Goal: Communication & Community: Answer question/provide support

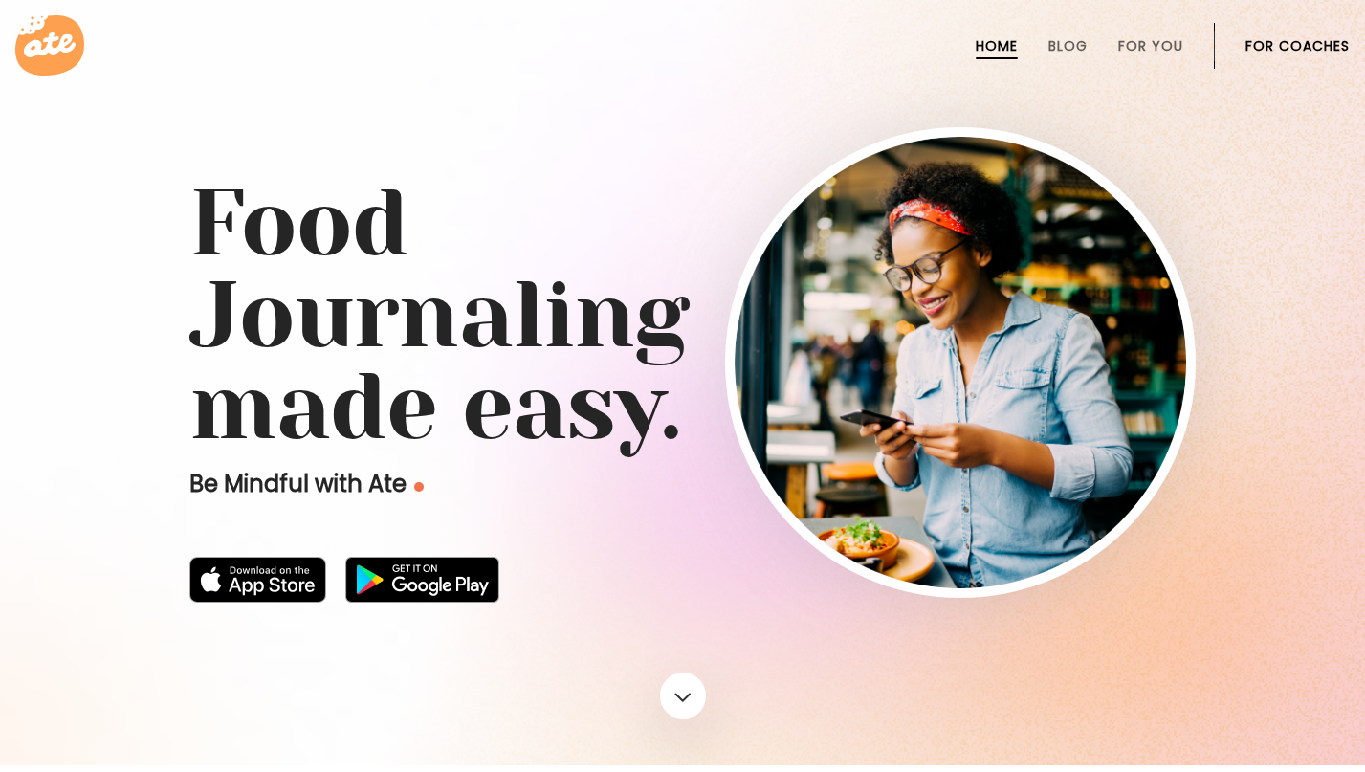
click at [1297, 38] on link "For Coaches" at bounding box center [1298, 45] width 104 height 15
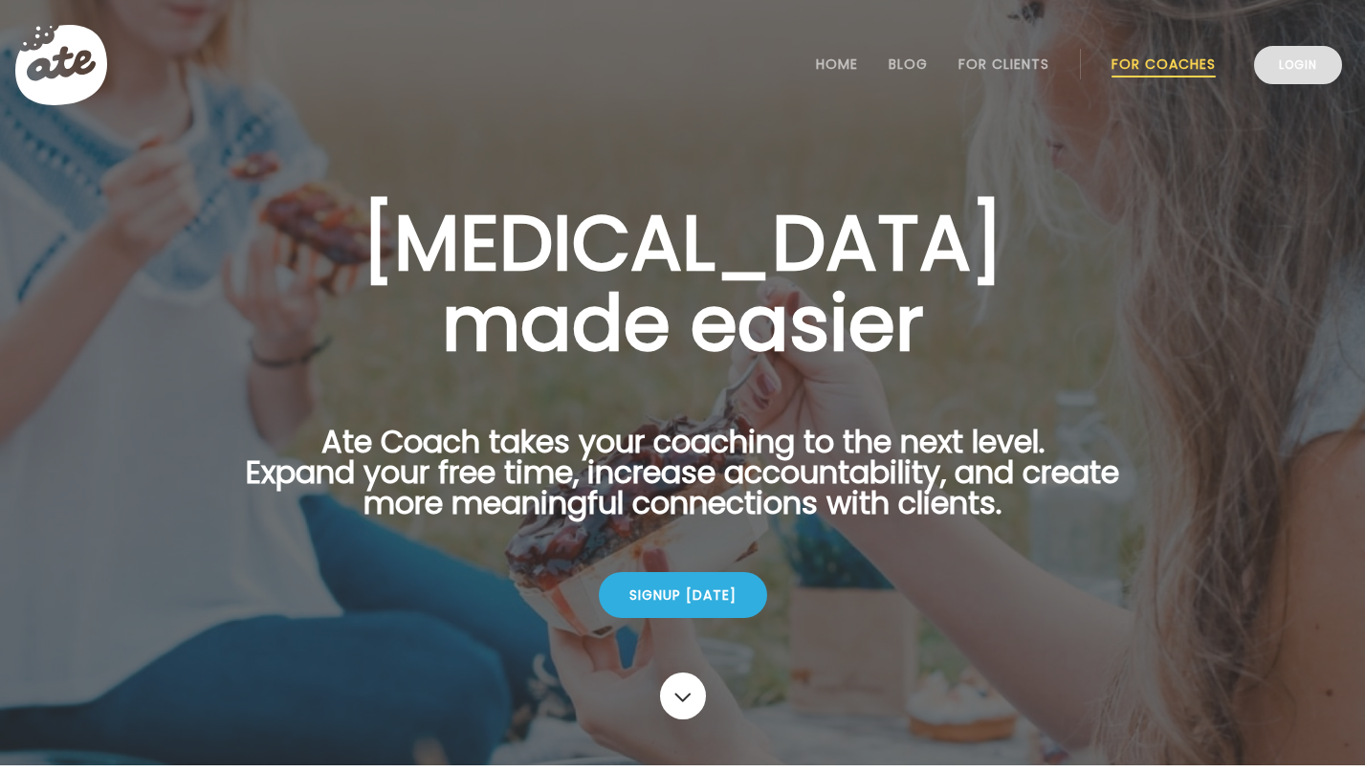
click at [1291, 73] on link "Login" at bounding box center [1298, 65] width 88 height 38
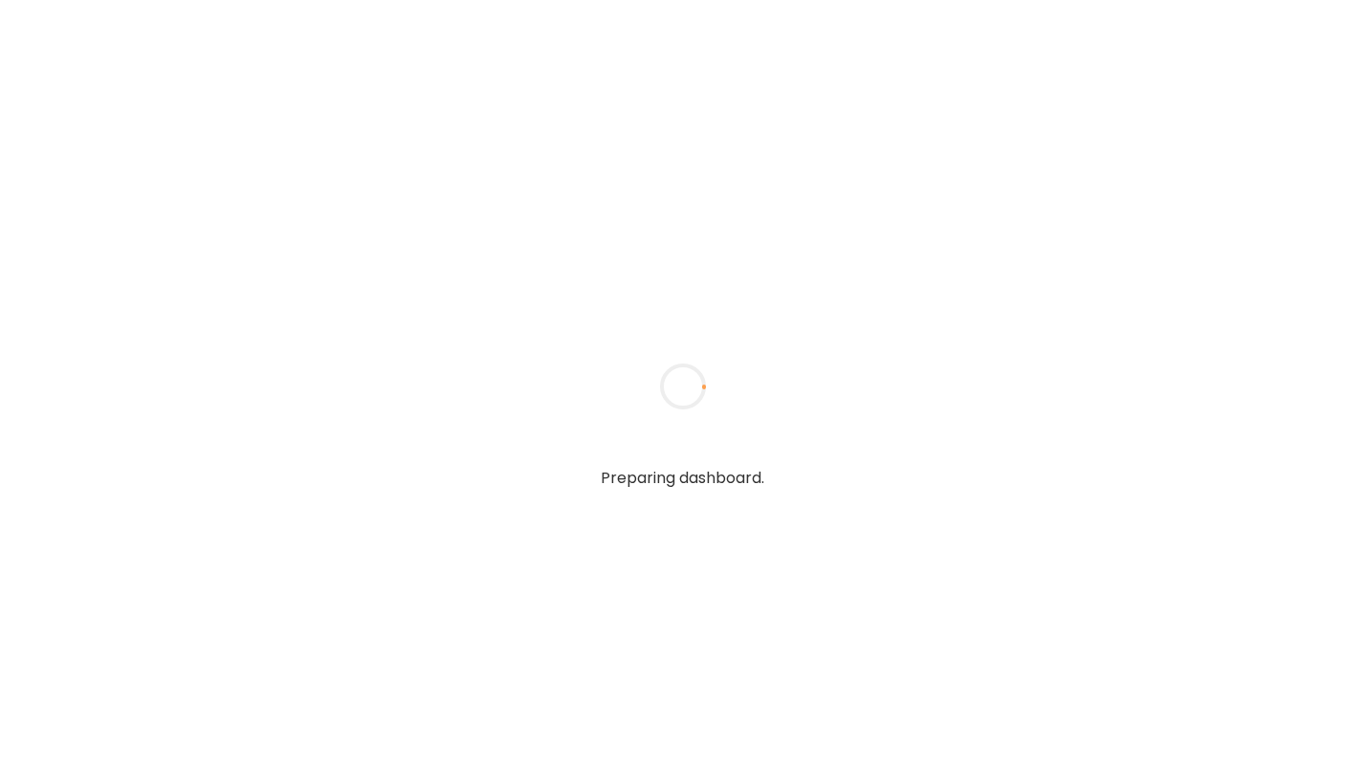
type input "**********"
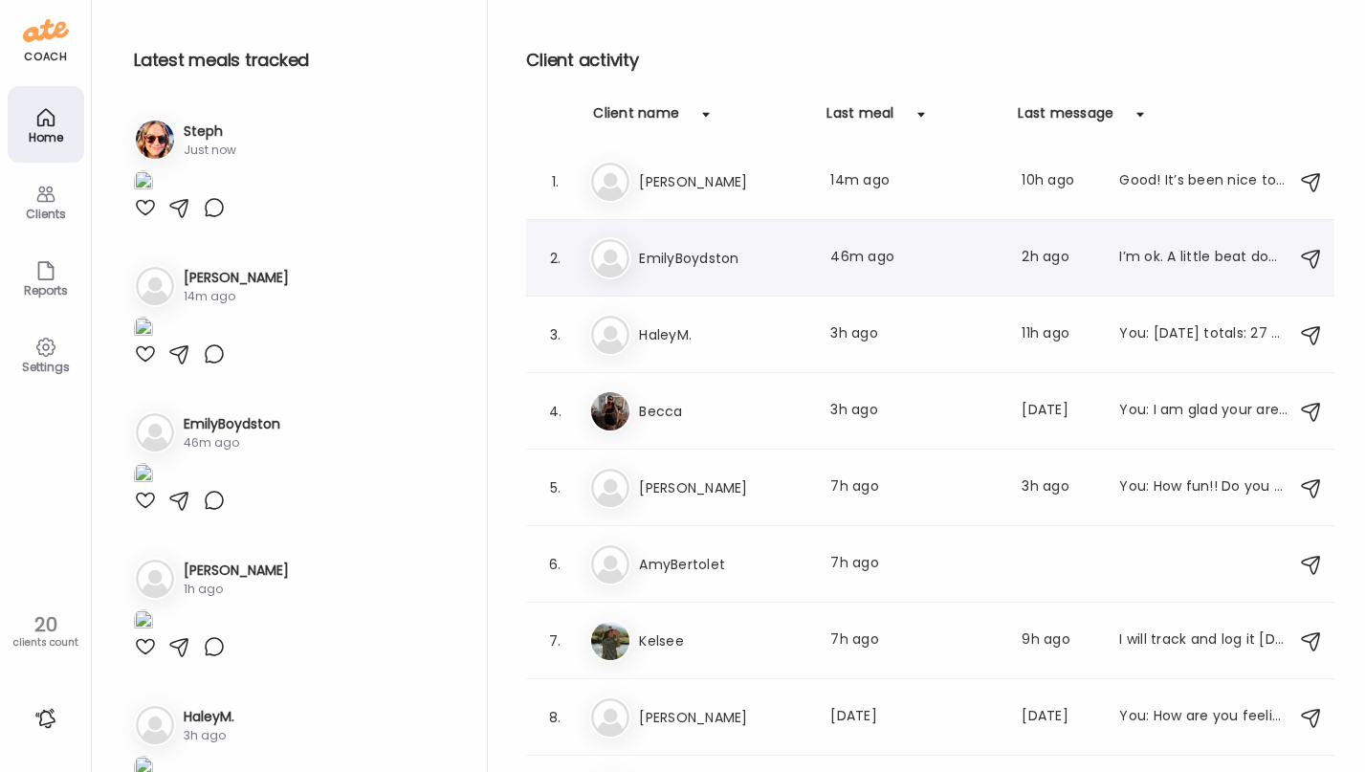
scroll to position [14, 0]
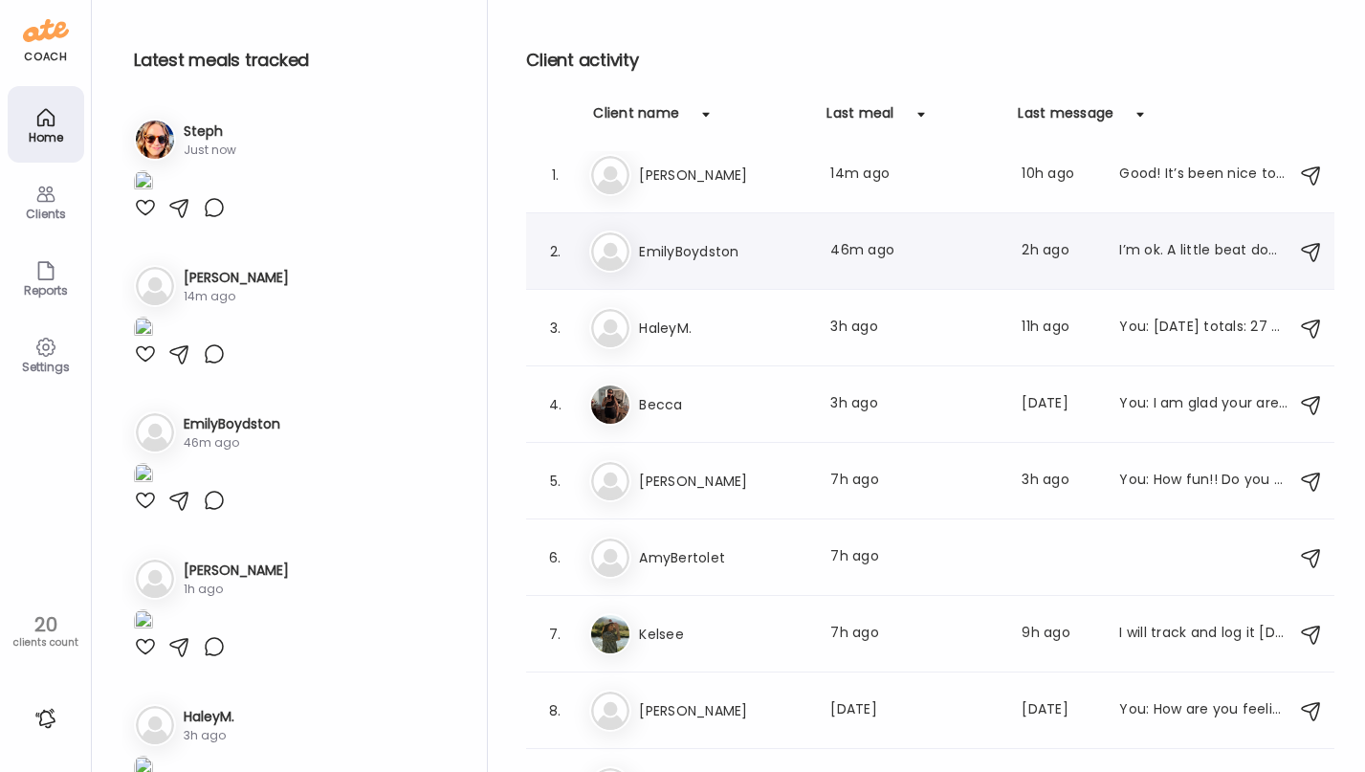
click at [768, 280] on div "2. Em EmilyBoydston Last meal: 46m ago Last message: 2h ago I’m ok. A little be…" at bounding box center [930, 251] width 808 height 77
click at [1189, 260] on div "I’m ok. A little beat down. I did make it to work out and did a back to back si…" at bounding box center [1203, 251] width 168 height 23
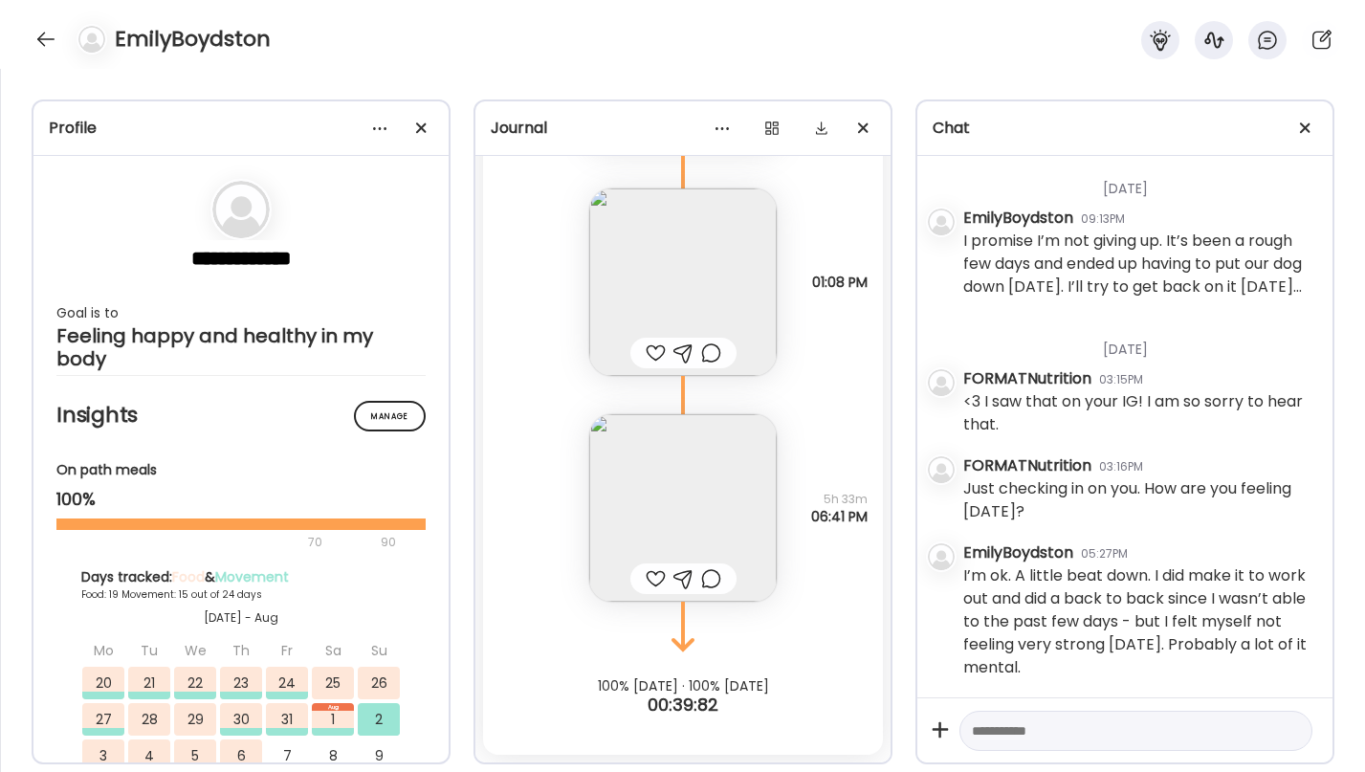
scroll to position [3195, 0]
click at [1051, 718] on div at bounding box center [1136, 731] width 353 height 41
click at [1048, 733] on textarea at bounding box center [1119, 730] width 294 height 23
click at [1071, 640] on div "I’m ok. A little beat down. I did make it to work out and did a back to back si…" at bounding box center [1140, 621] width 354 height 115
click at [1071, 641] on div "I’m ok. A little beat down. I did make it to work out and did a back to back si…" at bounding box center [1140, 621] width 354 height 115
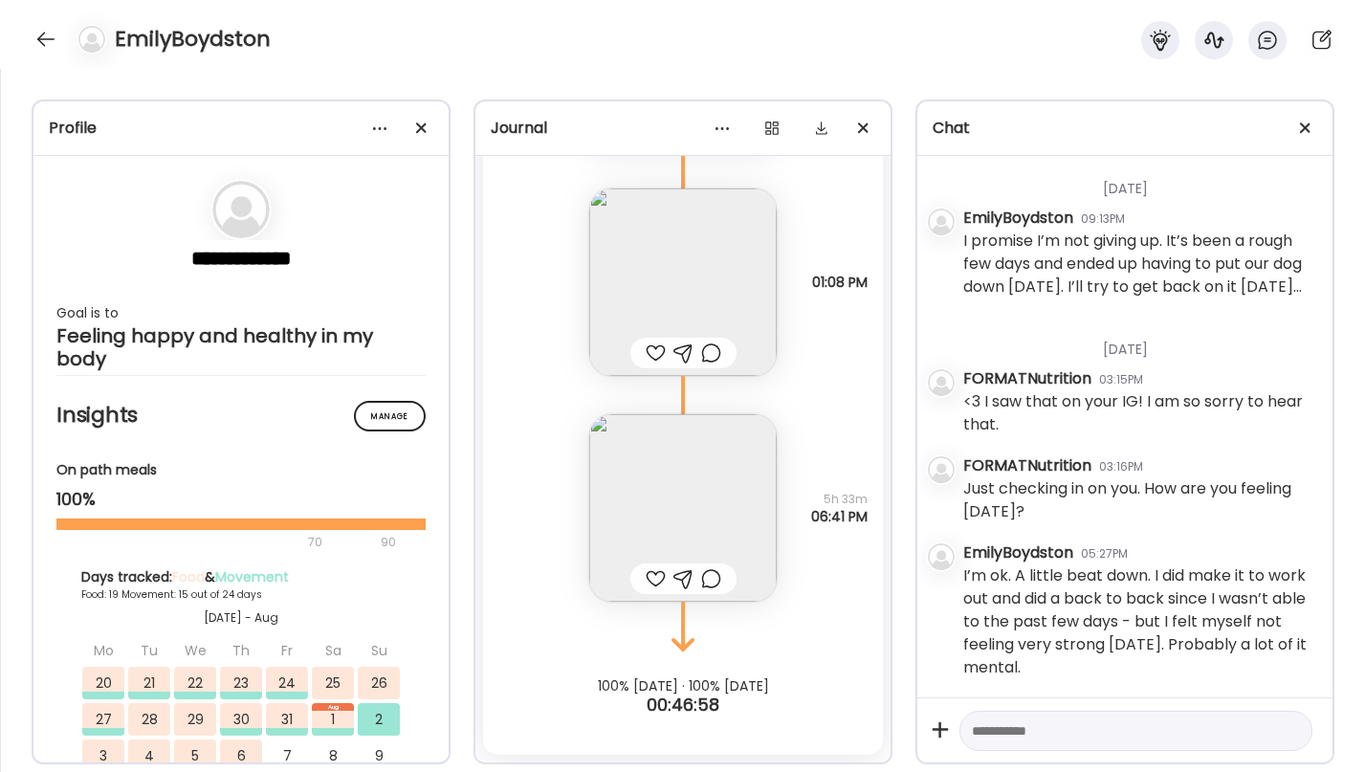
click at [1045, 724] on textarea at bounding box center [1119, 730] width 294 height 23
click at [691, 489] on img at bounding box center [683, 508] width 188 height 188
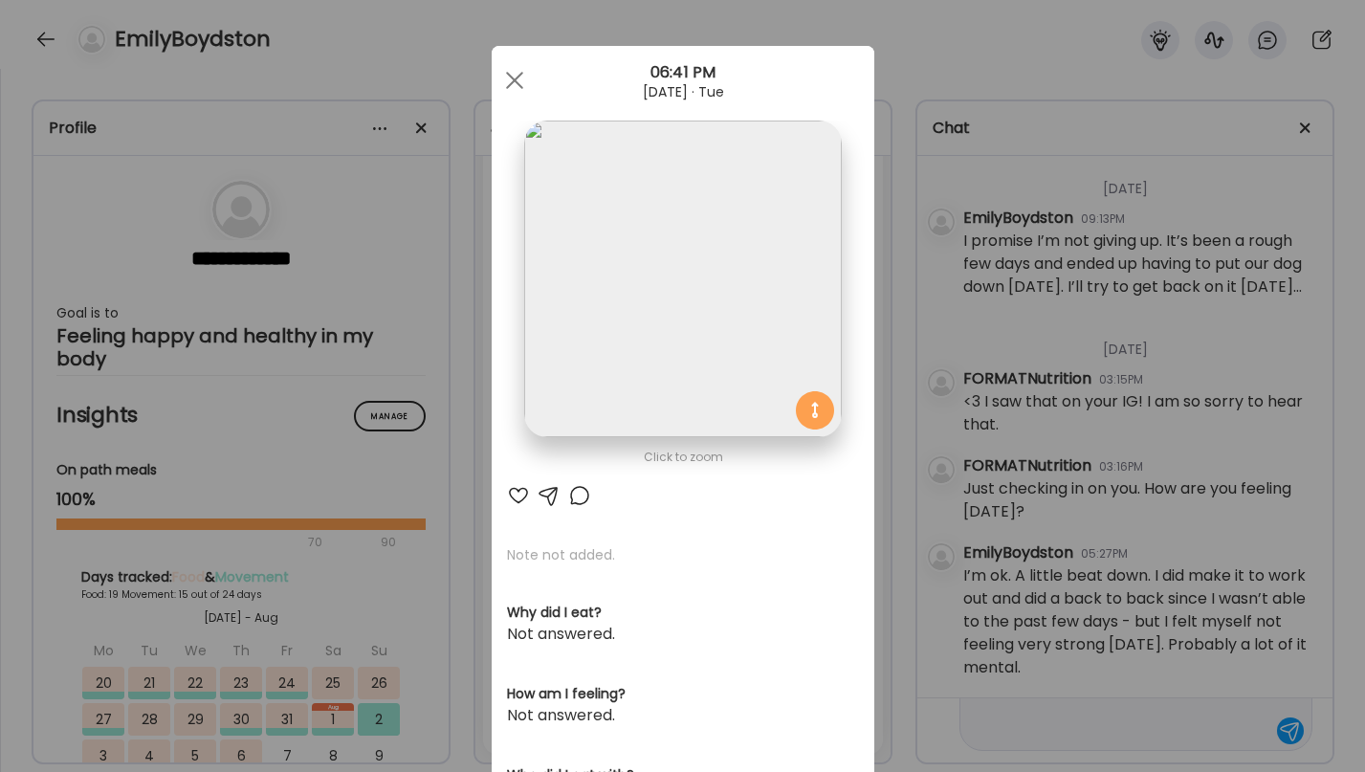
click at [696, 300] on img at bounding box center [682, 279] width 317 height 317
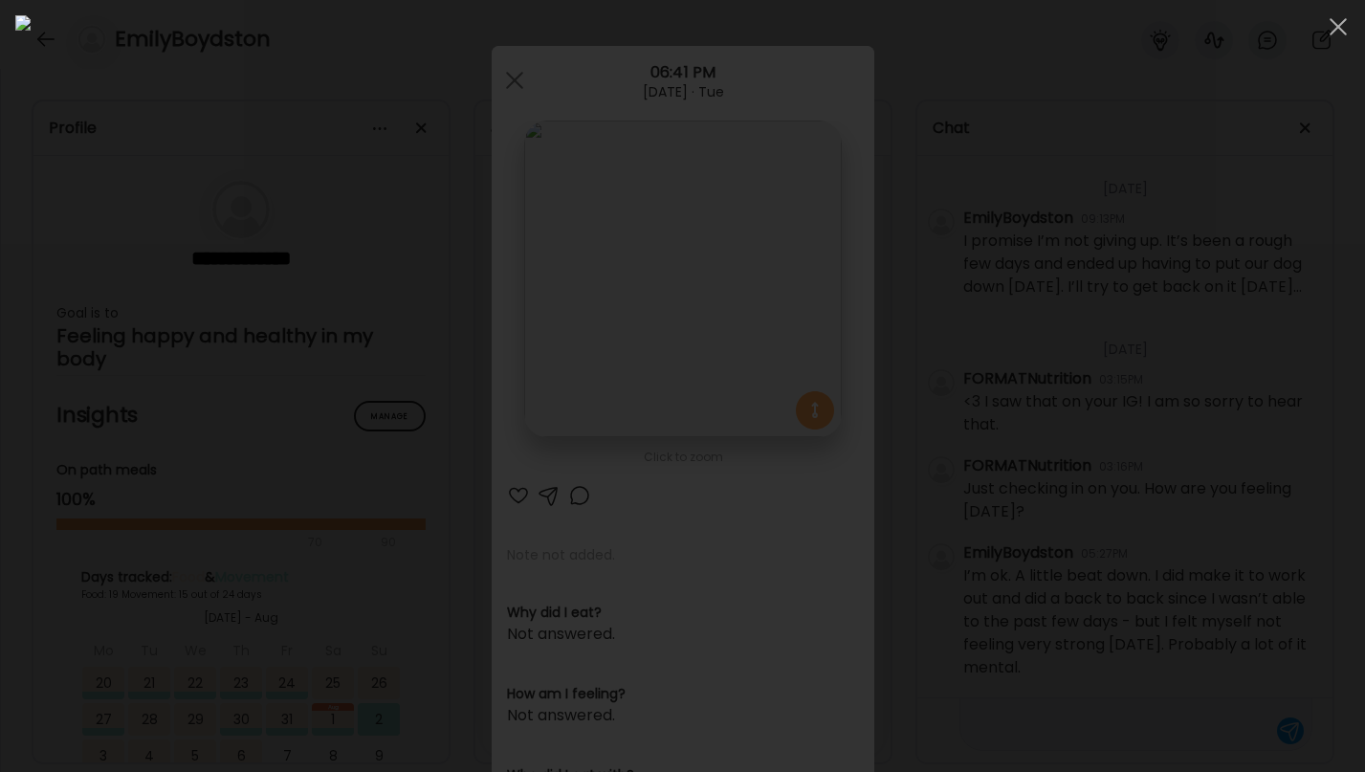
click at [250, 311] on div at bounding box center [682, 385] width 1335 height 741
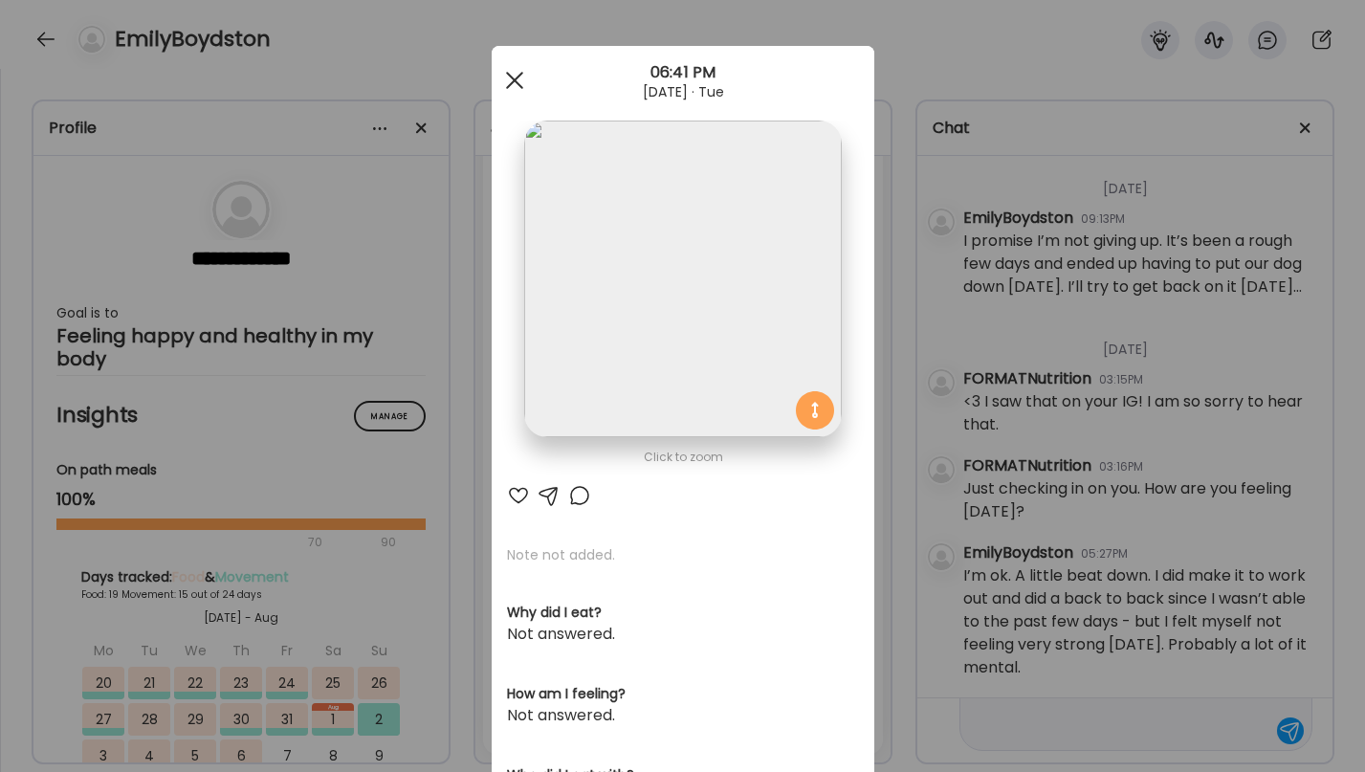
click at [514, 78] on span at bounding box center [513, 80] width 17 height 17
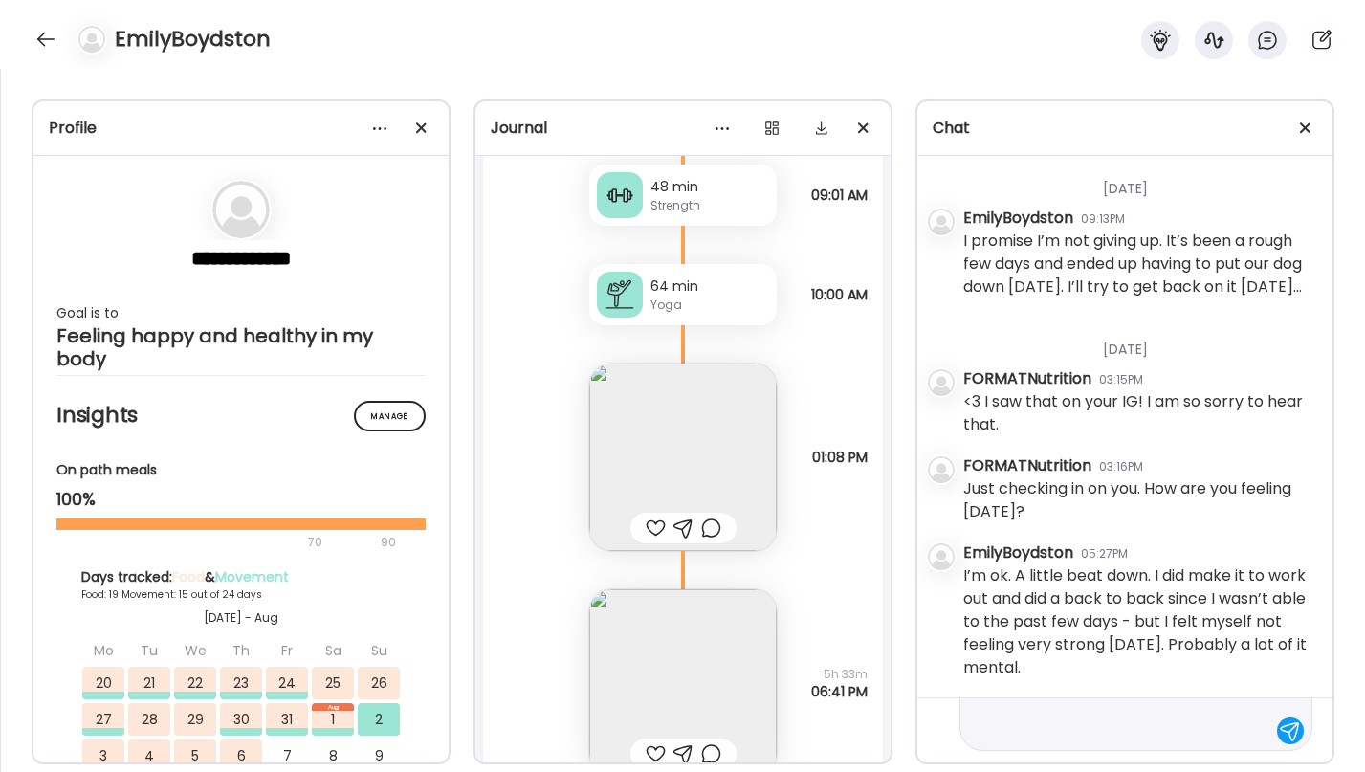
scroll to position [25471, 0]
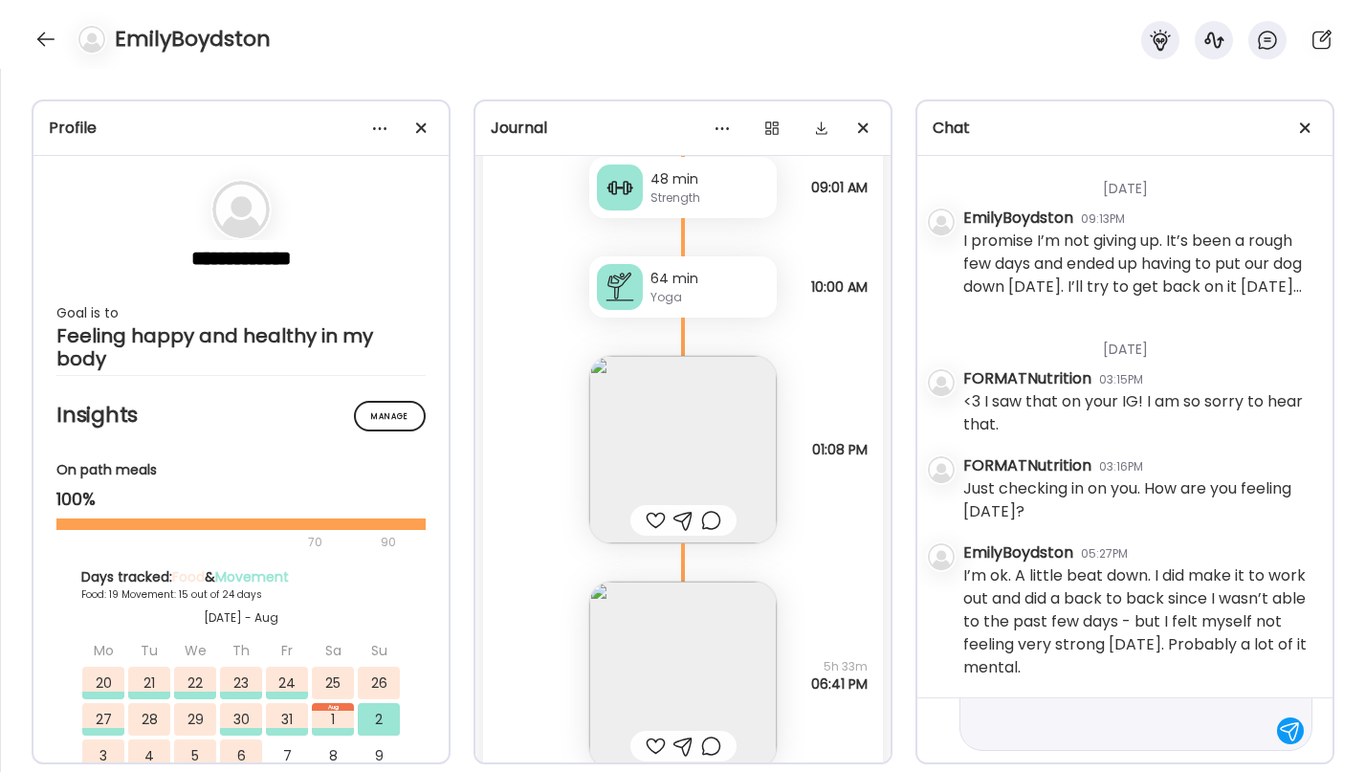
click at [1068, 733] on textarea "**********" at bounding box center [1119, 674] width 294 height 138
drag, startPoint x: 1068, startPoint y: 733, endPoint x: 1179, endPoint y: 710, distance: 113.3
click at [1179, 710] on textarea "**********" at bounding box center [1119, 674] width 294 height 138
type textarea "**********"
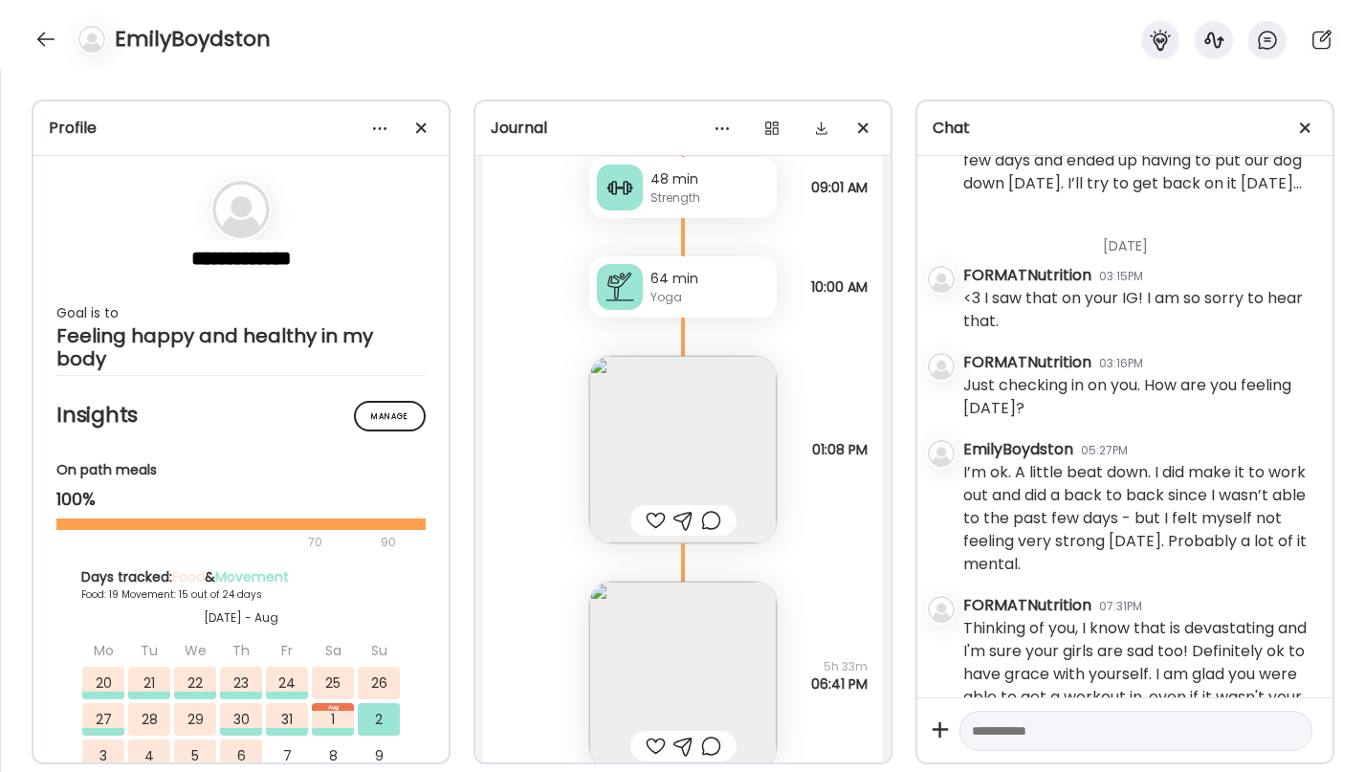
scroll to position [3442, 0]
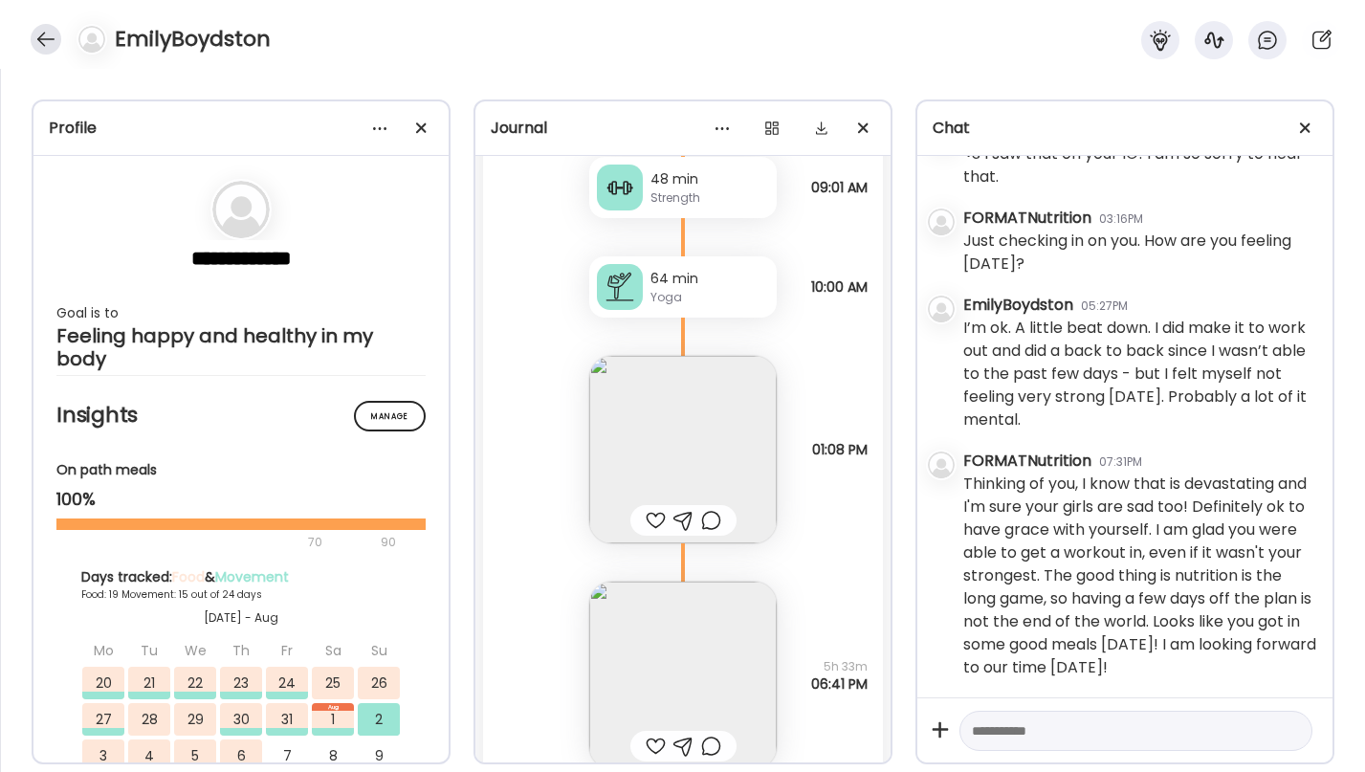
click at [38, 47] on div at bounding box center [46, 39] width 31 height 31
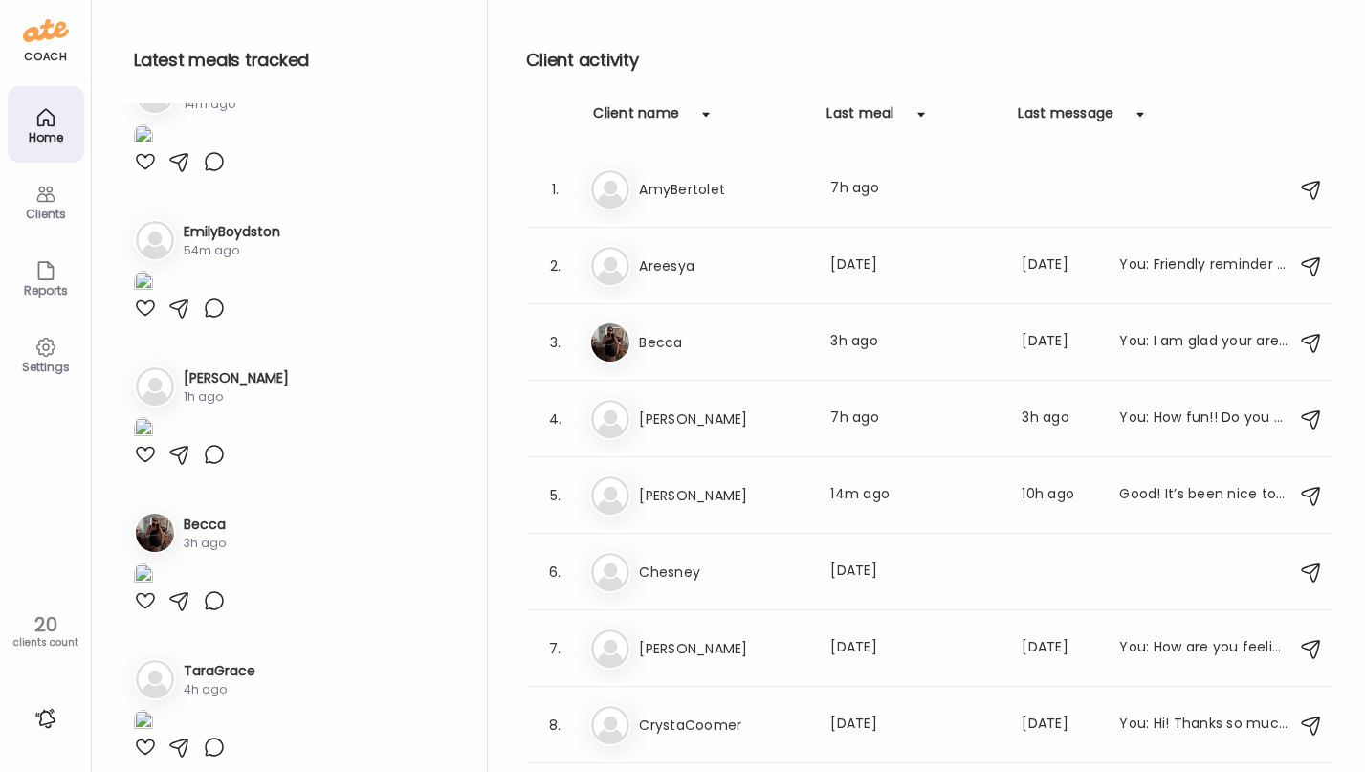
scroll to position [342, 0]
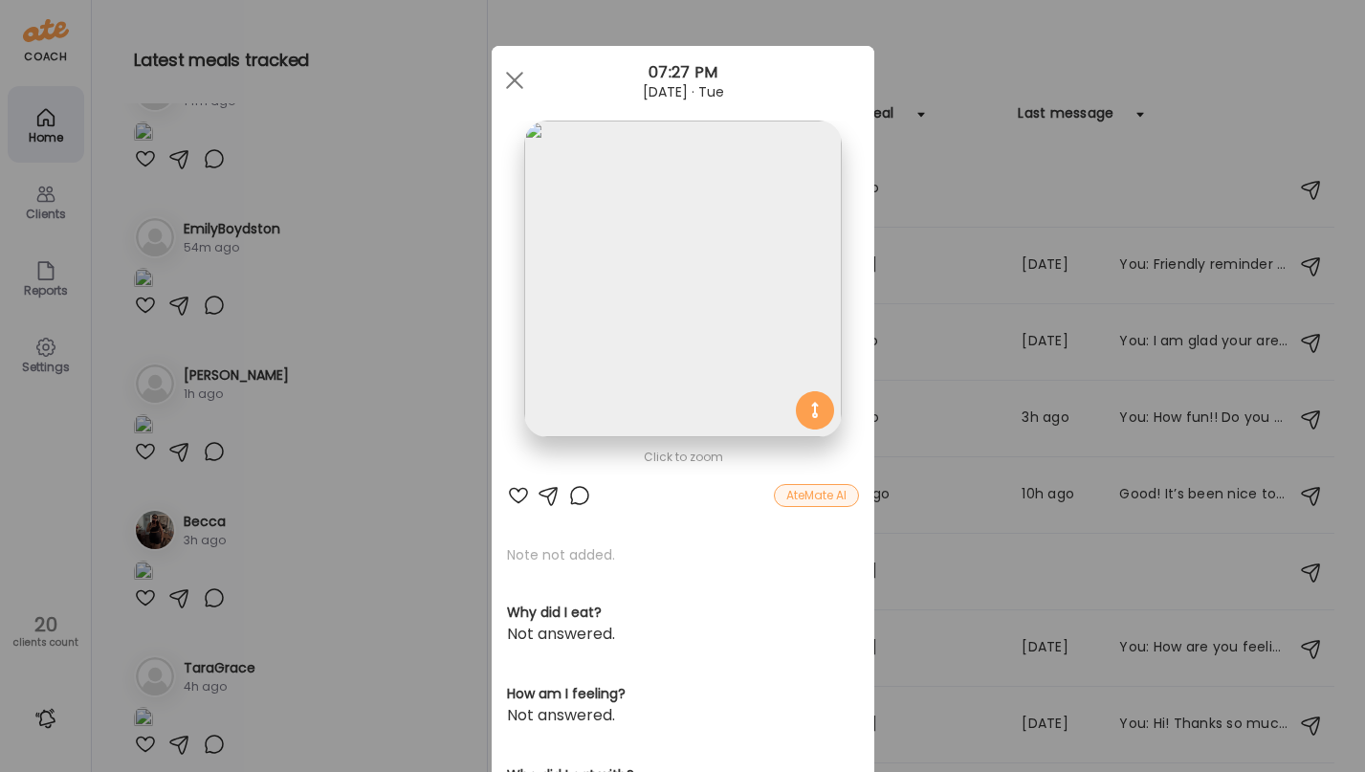
click at [697, 352] on img at bounding box center [682, 279] width 317 height 317
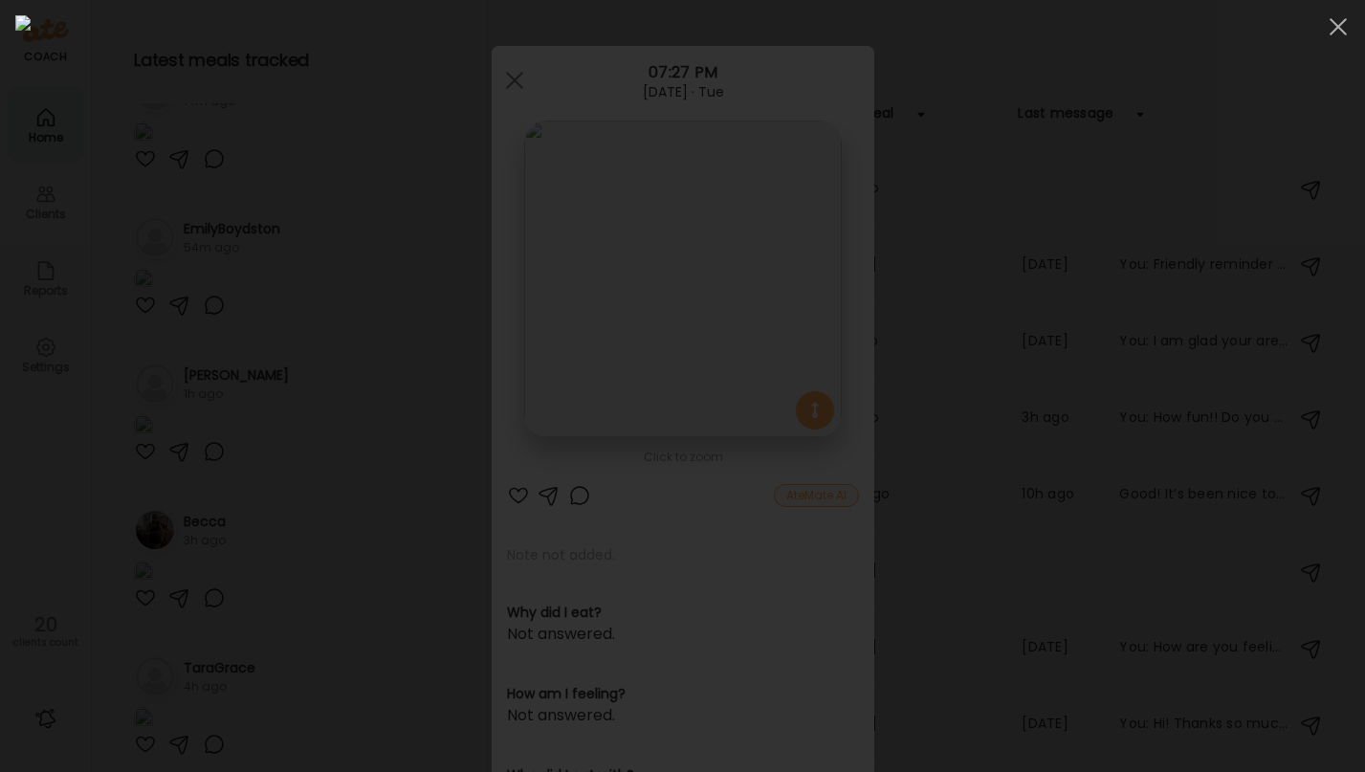
click at [243, 347] on div at bounding box center [682, 385] width 1335 height 741
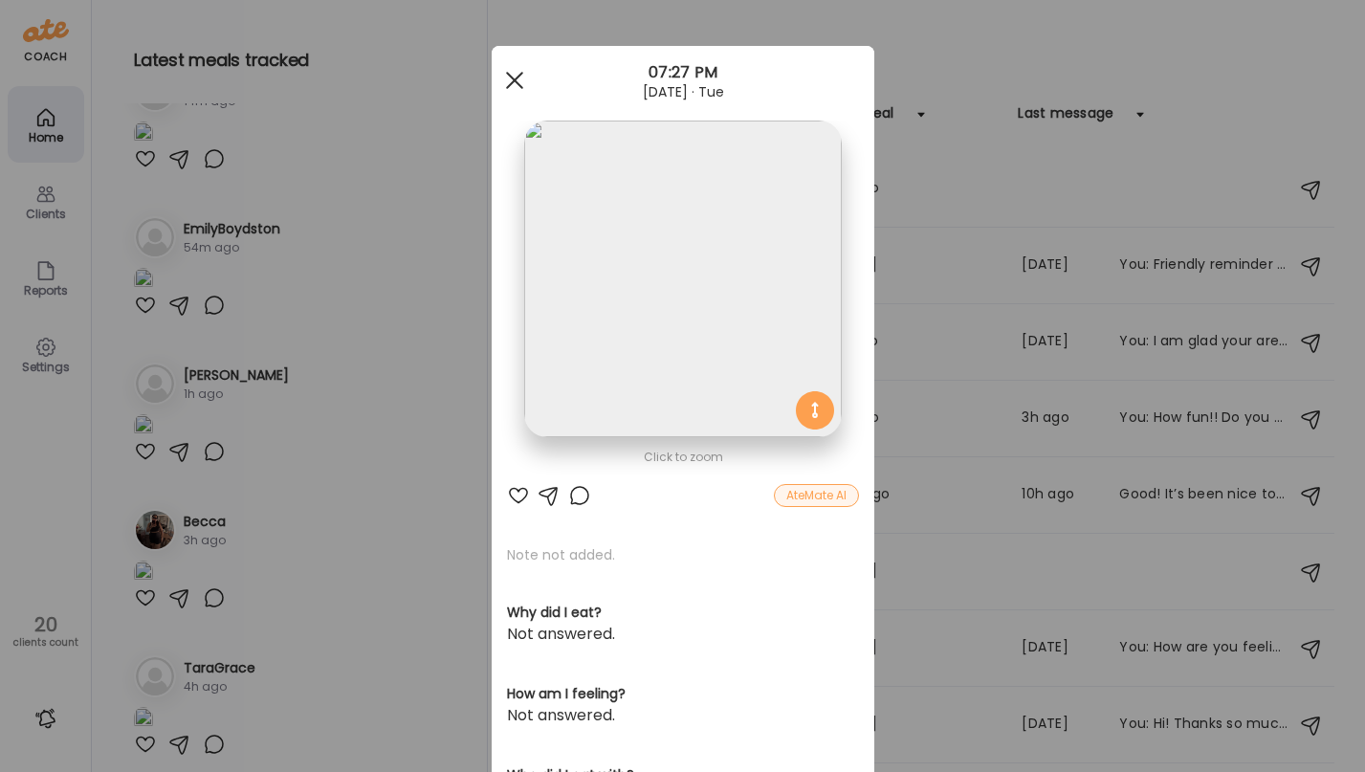
click at [516, 84] on div at bounding box center [515, 80] width 38 height 38
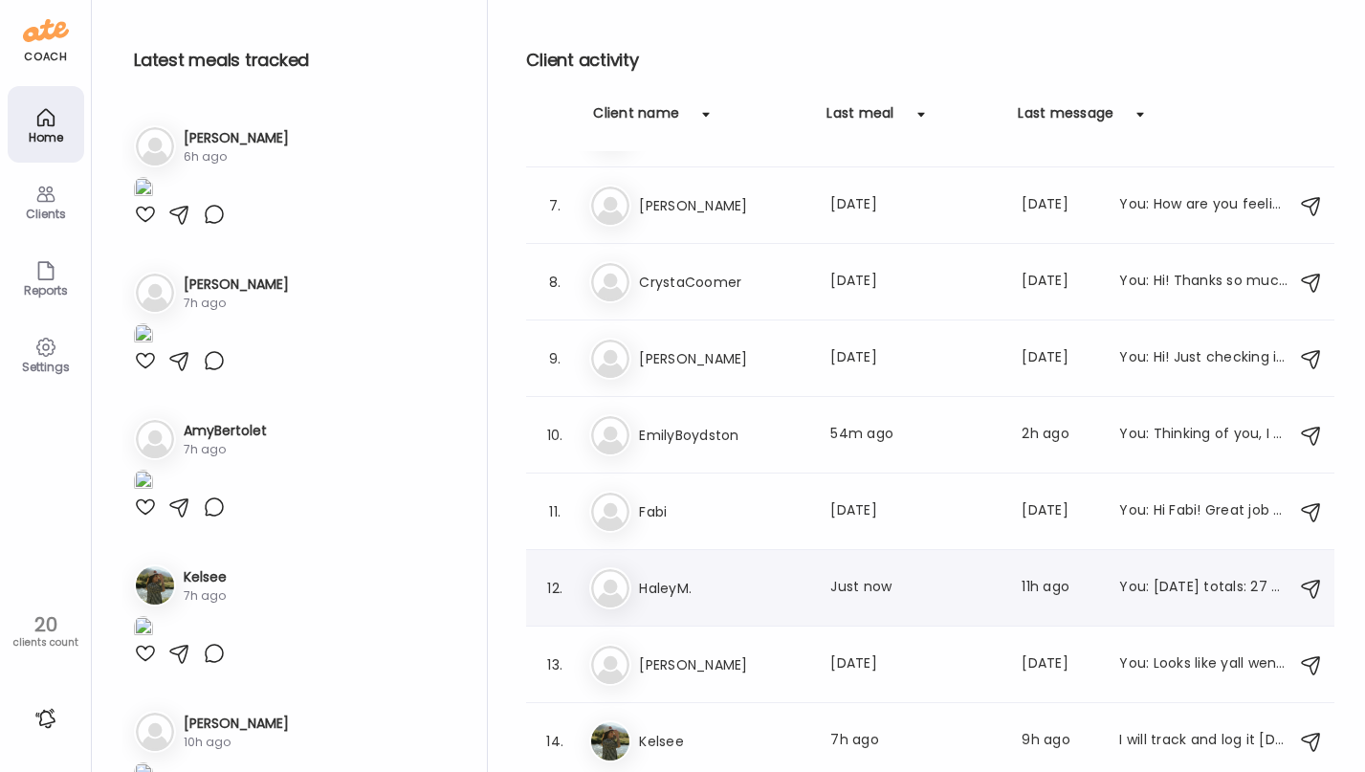
scroll to position [462, 0]
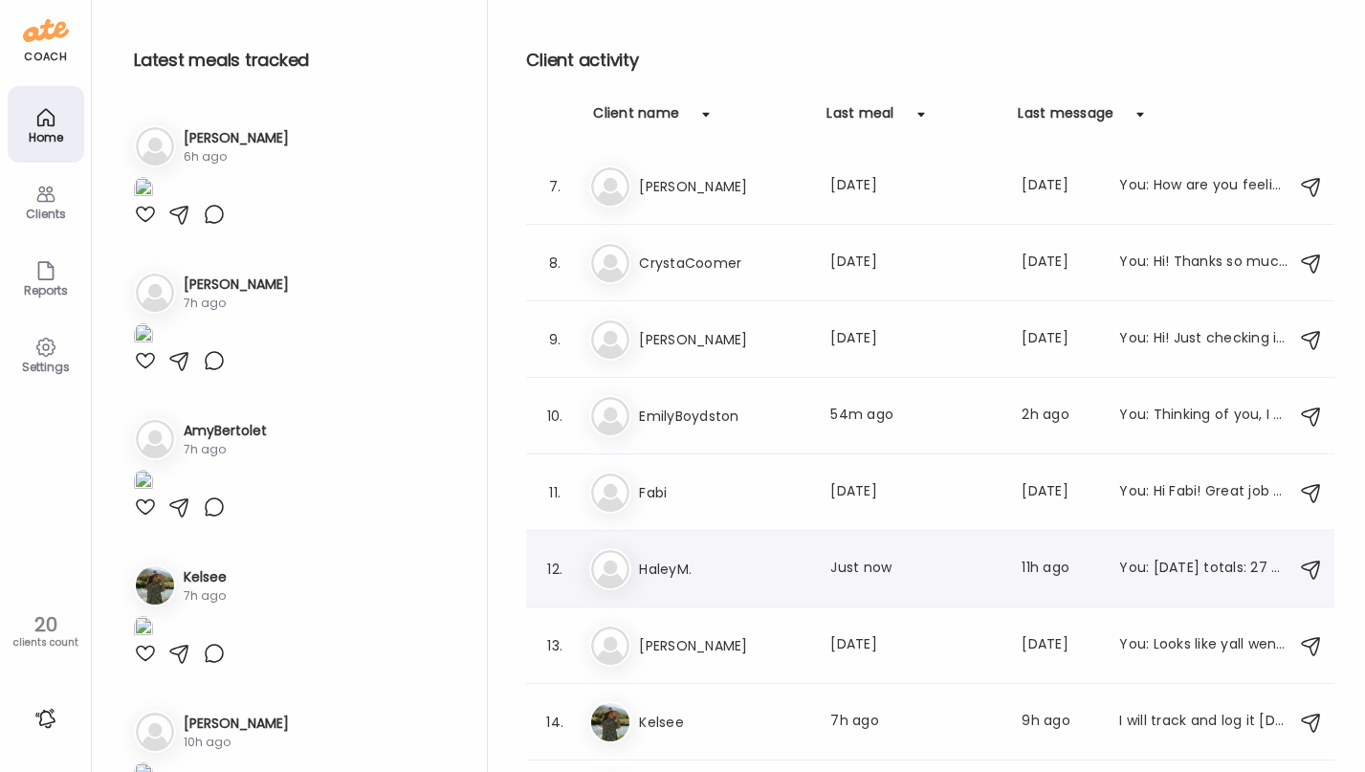
click at [730, 661] on div "Jo JosieStraface Last meal: 5d ago Last message: 13d ago You: Looks like yall w…" at bounding box center [933, 646] width 688 height 42
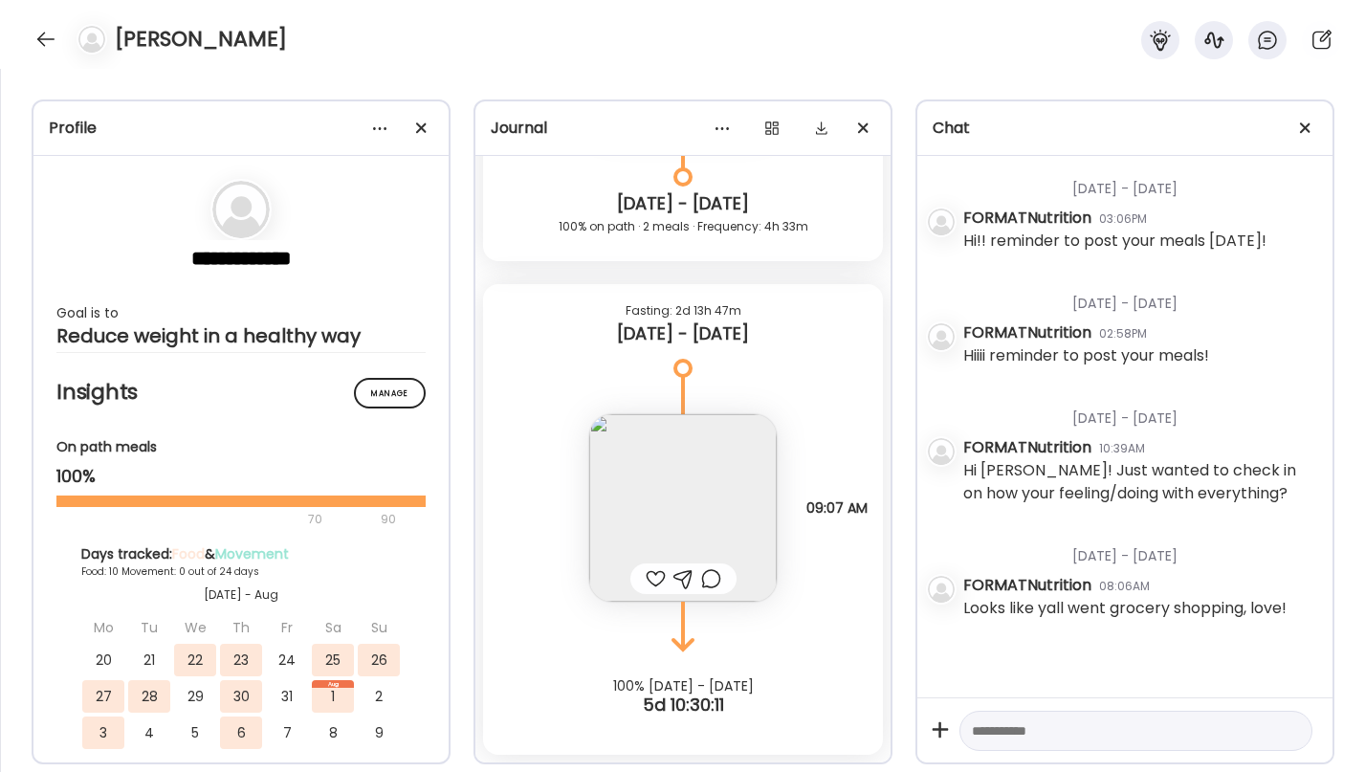
scroll to position [1627, 0]
